Goal: Task Accomplishment & Management: Manage account settings

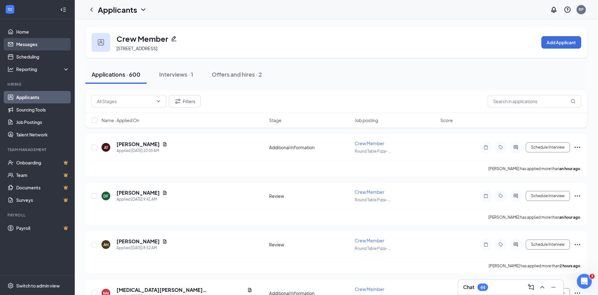
click at [36, 45] on link "Messages" at bounding box center [42, 44] width 53 height 12
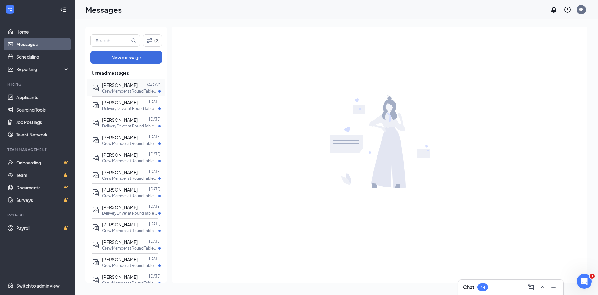
click at [113, 84] on span "[PERSON_NAME]" at bounding box center [120, 85] width 36 height 6
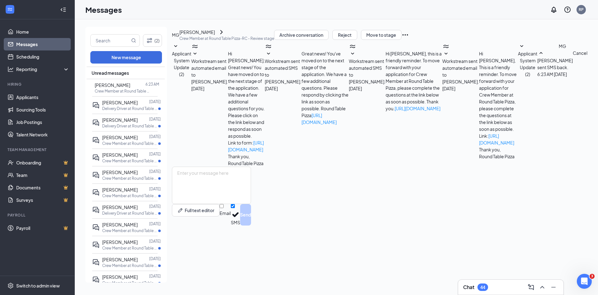
click at [442, 84] on span "Workstream sent automated email to [PERSON_NAME]." at bounding box center [460, 71] width 37 height 26
click at [357, 40] on button "Reject" at bounding box center [344, 35] width 25 height 10
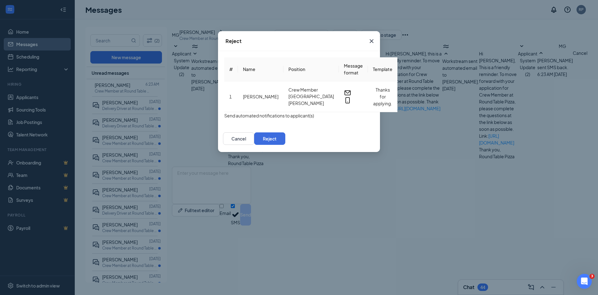
click at [224, 119] on button "button" at bounding box center [224, 115] width 0 height 7
click at [285, 144] on button "Reject" at bounding box center [269, 138] width 31 height 12
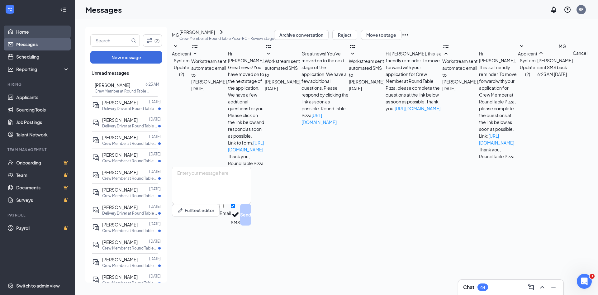
click at [19, 31] on link "Home" at bounding box center [42, 32] width 53 height 12
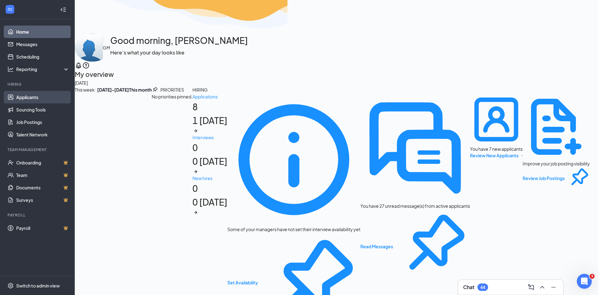
click at [30, 95] on link "Applicants" at bounding box center [42, 97] width 53 height 12
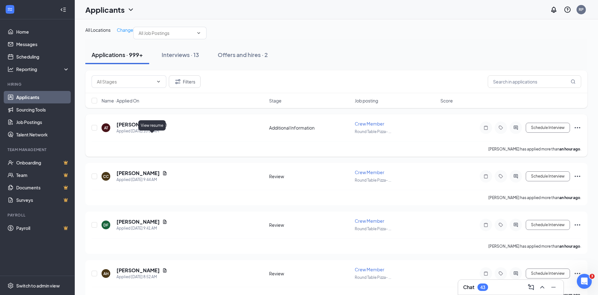
click at [162, 127] on icon "Document" at bounding box center [164, 124] width 5 height 5
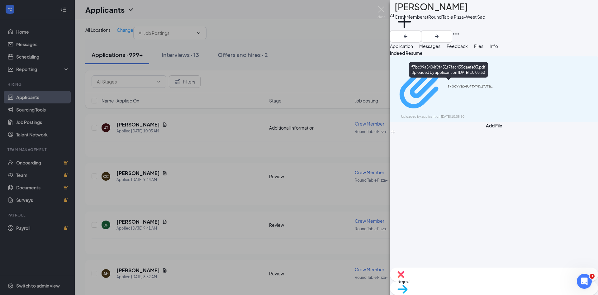
click at [469, 84] on div "f7bc99a5404f9f451f7fac455daefe83.pdf" at bounding box center [471, 86] width 47 height 5
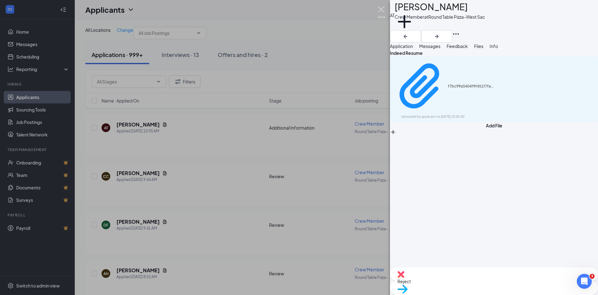
click at [382, 10] on img at bounding box center [381, 12] width 8 height 12
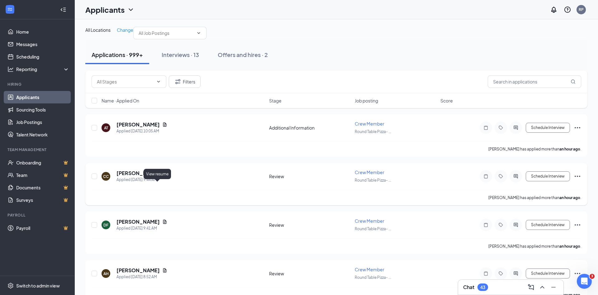
click at [162, 176] on icon "Document" at bounding box center [164, 173] width 5 height 5
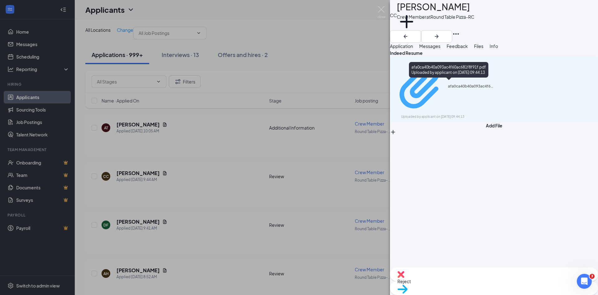
click at [453, 85] on div "afa0ca40b40a093ac4f60ac681f8f91f.pdf" at bounding box center [471, 86] width 47 height 5
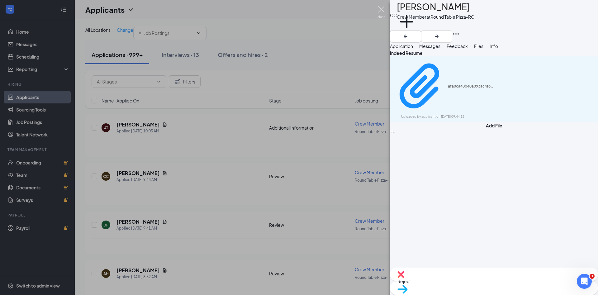
click at [378, 10] on img at bounding box center [381, 12] width 8 height 12
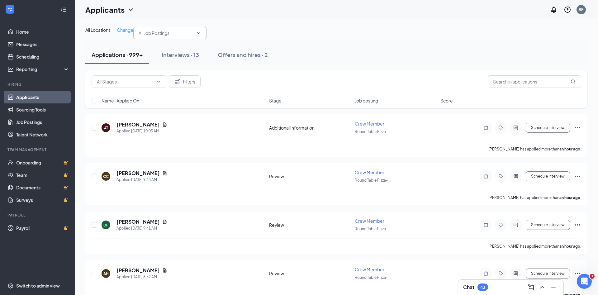
click at [148, 36] on input "text" at bounding box center [166, 33] width 55 height 7
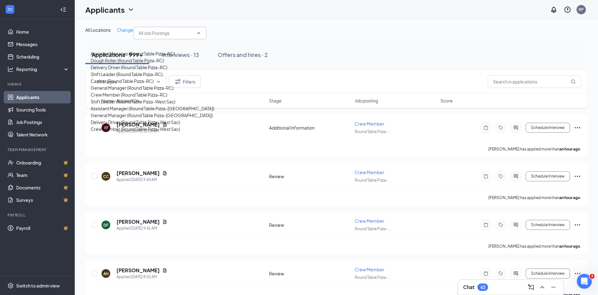
click at [146, 91] on div "General Manager (Round Table Pizza-RC)" at bounding box center [132, 87] width 83 height 7
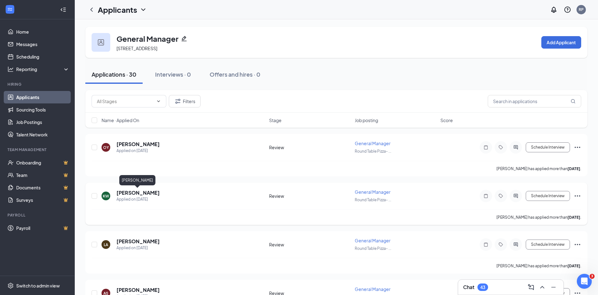
click at [137, 191] on h5 "[PERSON_NAME]" at bounding box center [137, 192] width 43 height 7
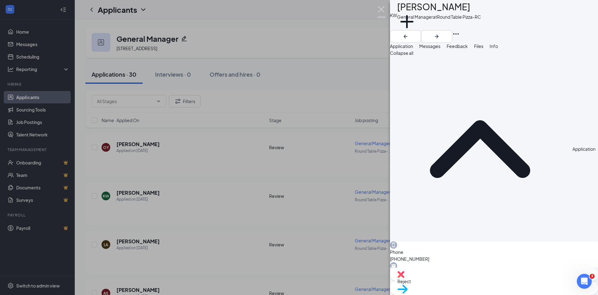
click at [378, 9] on img at bounding box center [381, 12] width 8 height 12
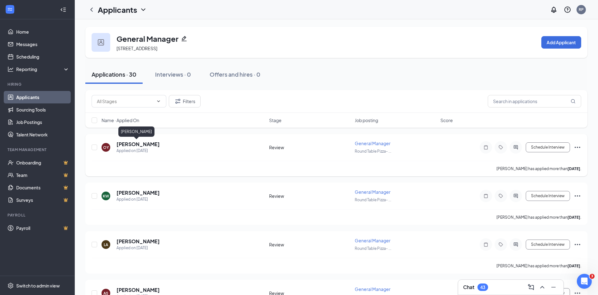
click at [140, 145] on h5 "[PERSON_NAME]" at bounding box center [137, 144] width 43 height 7
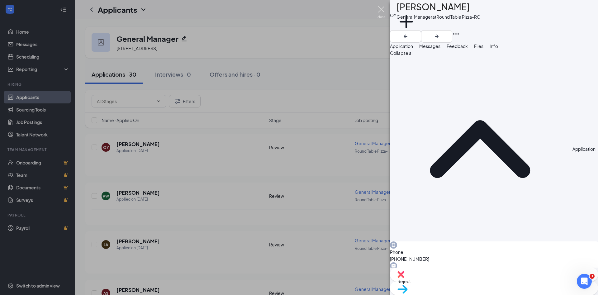
click at [378, 8] on img at bounding box center [381, 12] width 8 height 12
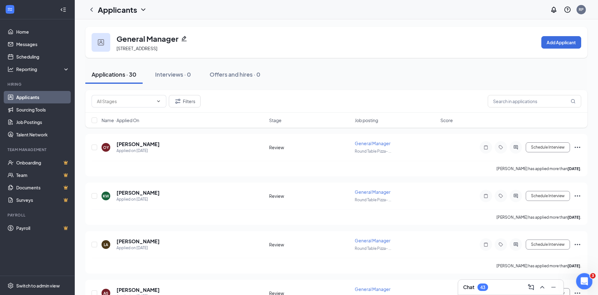
click at [581, 282] on icon "Open Intercom Messenger" at bounding box center [583, 280] width 4 height 5
click at [375, 36] on div "General Manager [STREET_ADDRESS] Add Applicant" at bounding box center [336, 42] width 502 height 31
